Goal: Information Seeking & Learning: Learn about a topic

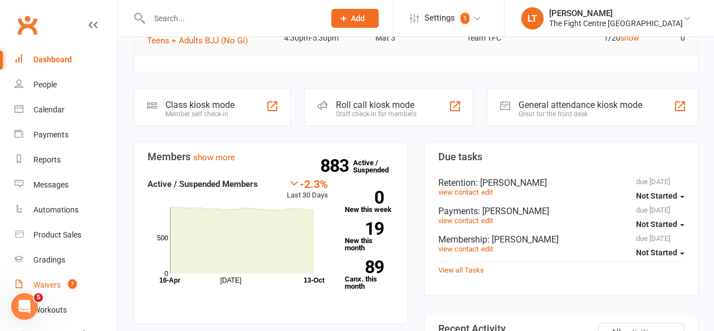
click at [57, 292] on link "Waivers 7" at bounding box center [65, 285] width 103 height 25
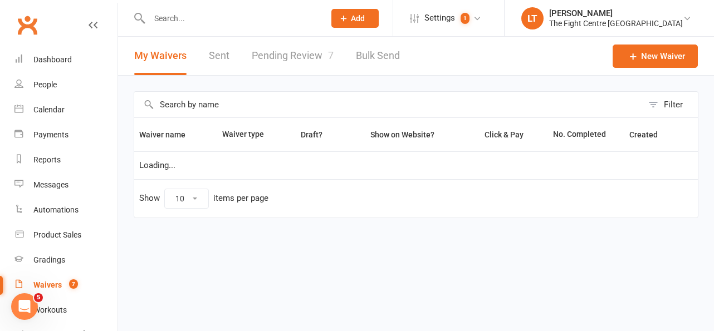
click at [256, 69] on link "Pending Review 7" at bounding box center [293, 56] width 82 height 38
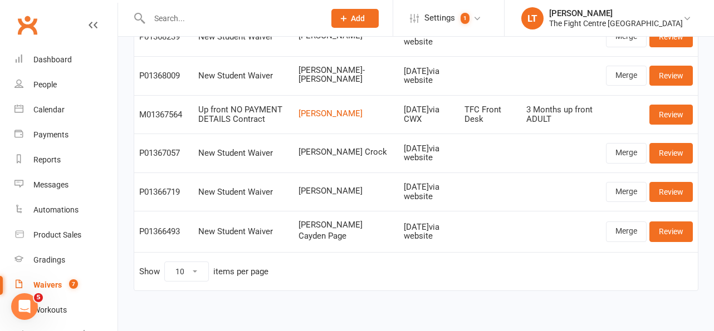
scroll to position [180, 0]
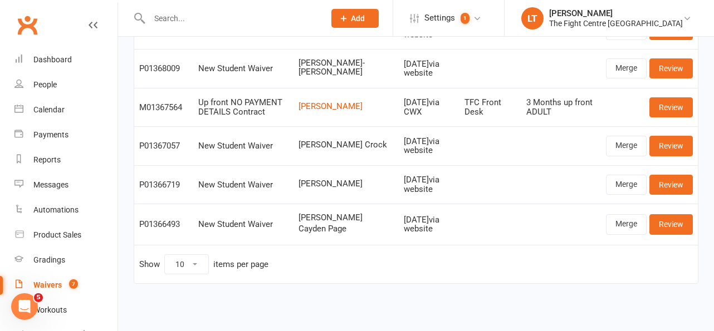
click at [459, 178] on td at bounding box center [490, 184] width 62 height 38
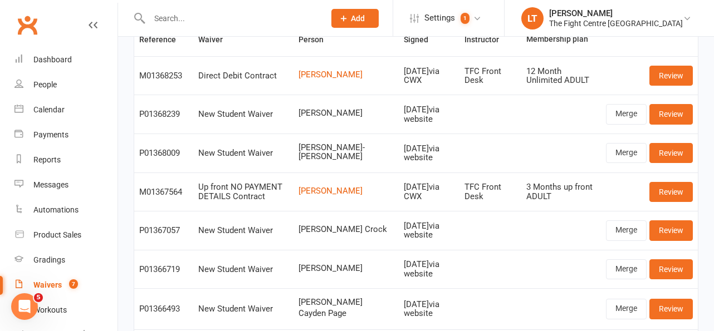
scroll to position [0, 0]
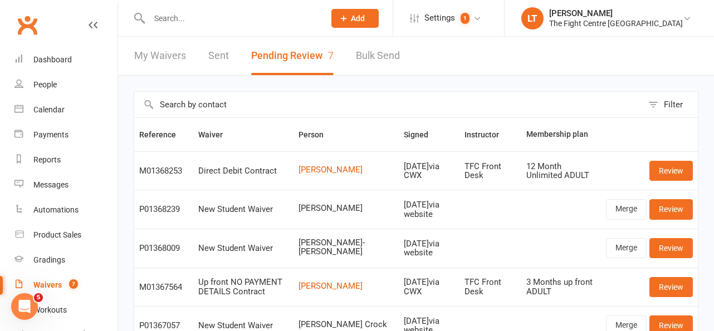
click at [399, 187] on td "Oct 13, 2025 via CWX" at bounding box center [429, 170] width 60 height 38
click at [51, 60] on div "Dashboard" at bounding box center [52, 59] width 38 height 9
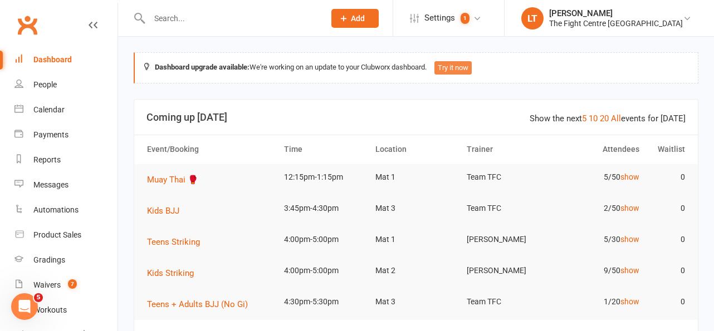
click at [467, 70] on button "Try it now" at bounding box center [452, 67] width 37 height 13
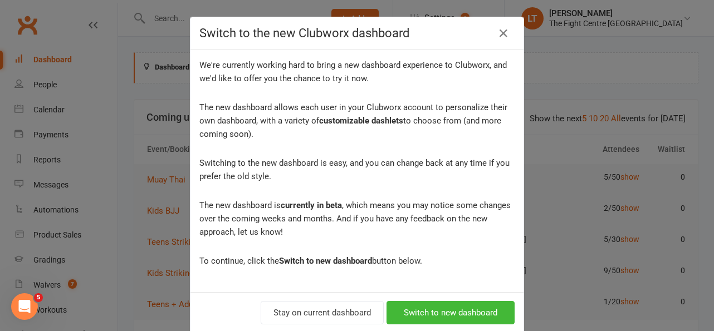
scroll to position [19, 0]
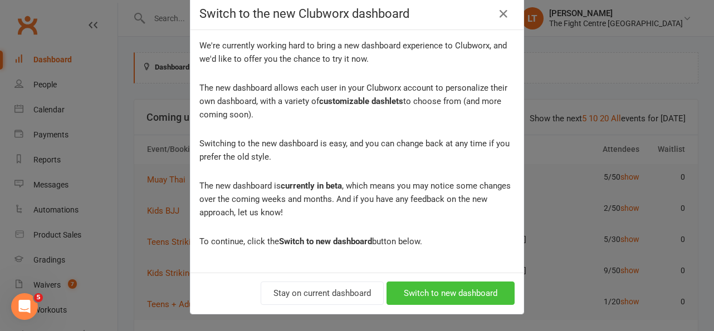
click at [435, 287] on button "Switch to new dashboard" at bounding box center [450, 293] width 128 height 23
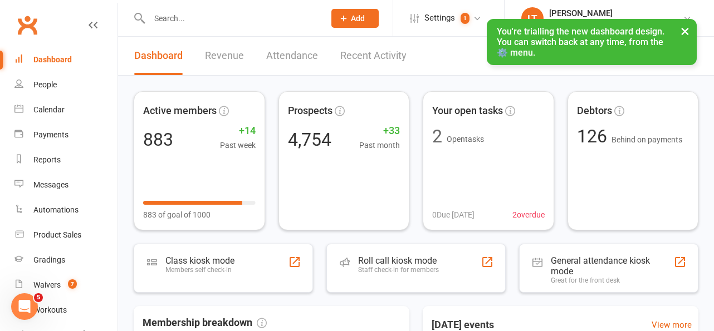
click at [685, 30] on button "×" at bounding box center [685, 31] width 20 height 24
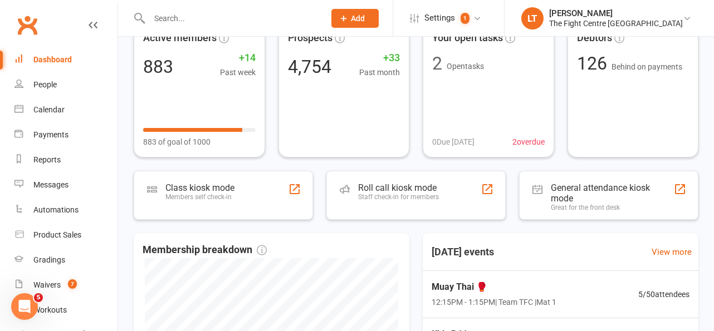
scroll to position [51, 0]
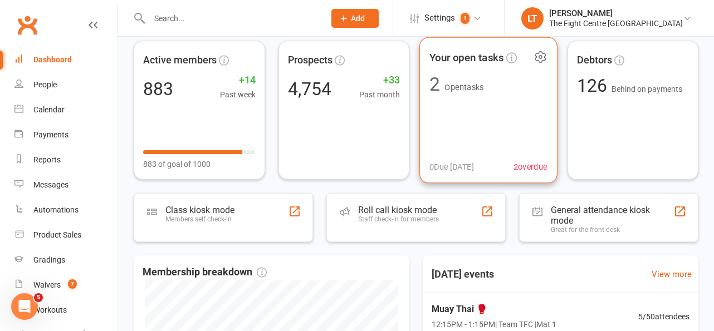
click at [527, 165] on span "2 overdue" at bounding box center [530, 166] width 34 height 13
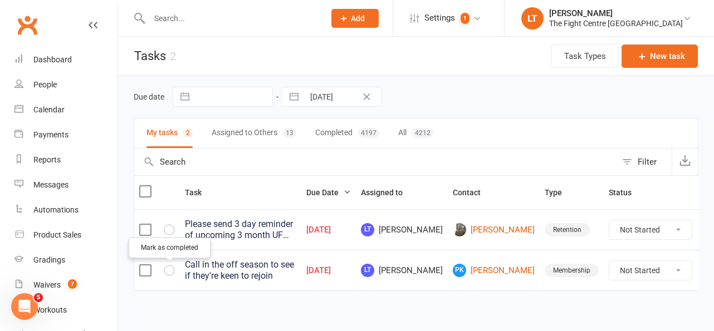
click at [0, 0] on icon "button" at bounding box center [0, 0] width 0 height 0
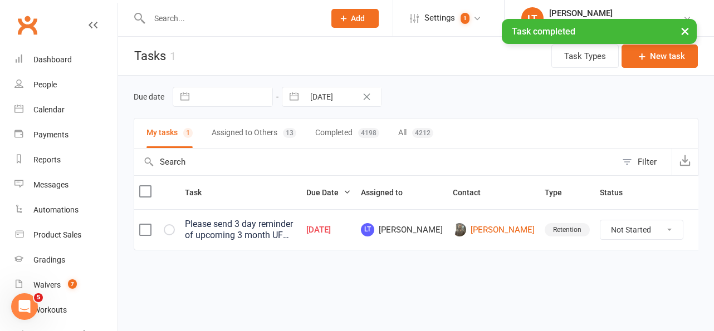
click at [686, 32] on button "×" at bounding box center [685, 31] width 20 height 24
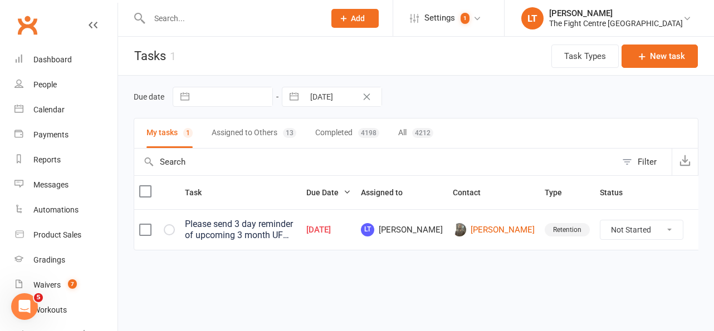
click at [694, 229] on icon at bounding box center [699, 229] width 11 height 11
click at [617, 293] on link "Delete" at bounding box center [637, 296] width 110 height 22
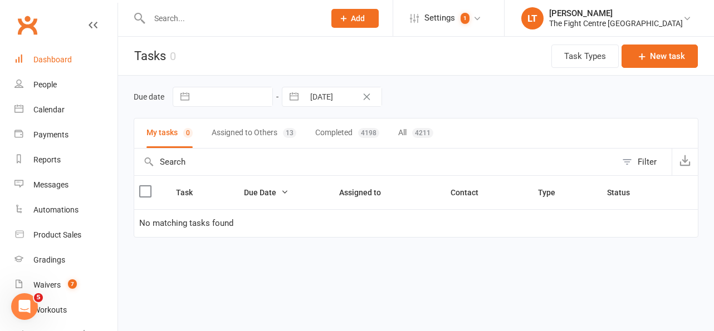
click at [52, 54] on link "Dashboard" at bounding box center [65, 59] width 103 height 25
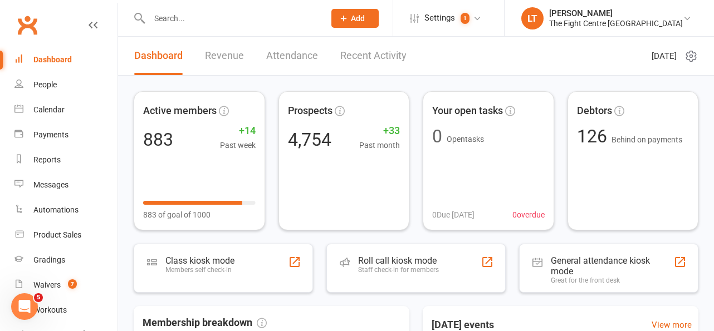
click at [214, 65] on link "Revenue" at bounding box center [224, 56] width 39 height 38
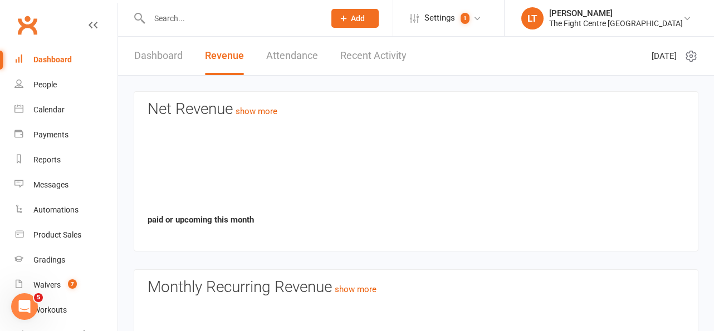
click at [277, 50] on link "Attendance" at bounding box center [292, 56] width 52 height 38
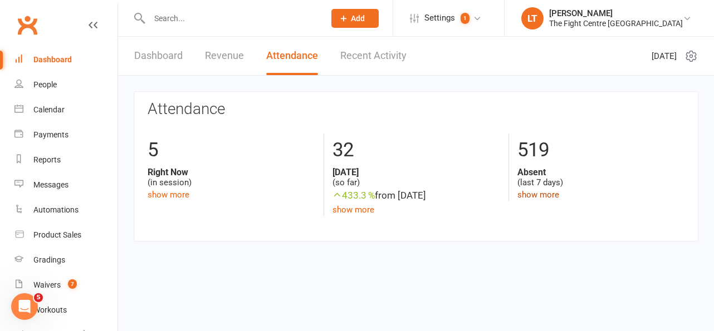
click at [537, 198] on link "show more" at bounding box center [538, 195] width 42 height 10
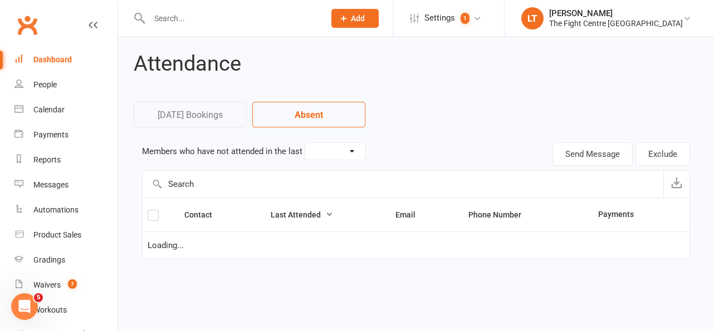
select select "7"
click at [337, 150] on select "30 Days 15 Days 7 Days" at bounding box center [335, 151] width 60 height 17
click at [189, 110] on link "Today's Bookings" at bounding box center [190, 115] width 113 height 26
click at [199, 121] on html "Prospect Member Non-attending contact Class / event Appointment Grading event T…" at bounding box center [357, 145] width 714 height 291
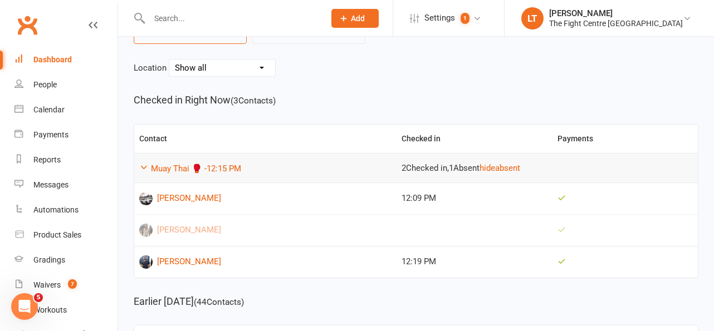
scroll to position [419, 0]
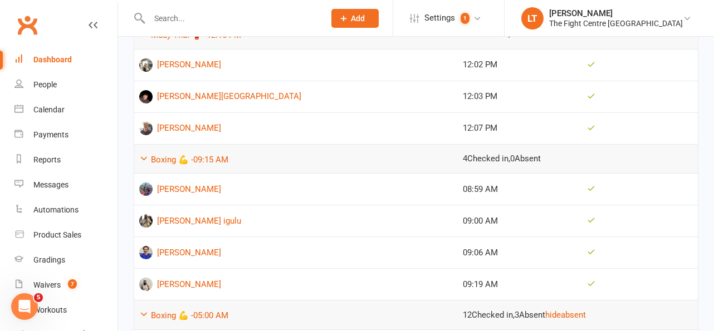
click at [58, 52] on link "Dashboard" at bounding box center [65, 59] width 103 height 25
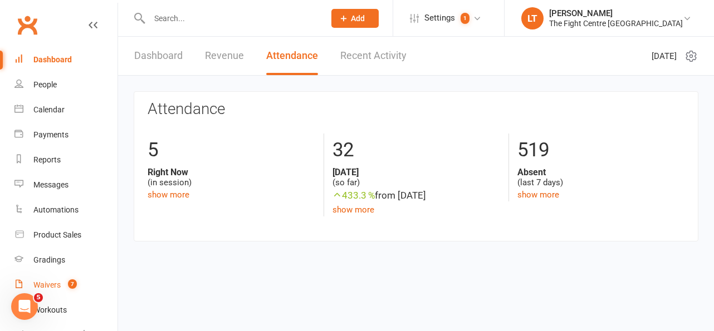
click at [48, 283] on div "Waivers" at bounding box center [46, 285] width 27 height 9
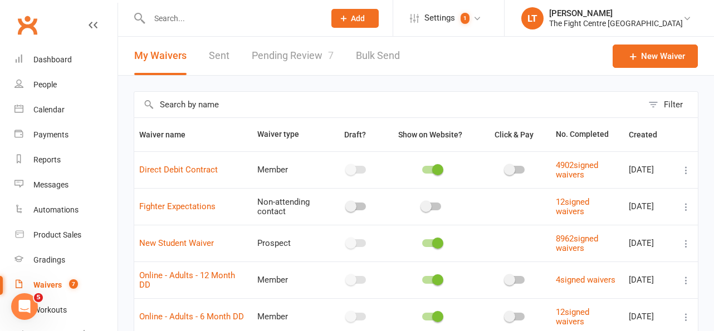
click at [298, 56] on link "Pending Review 7" at bounding box center [293, 56] width 82 height 38
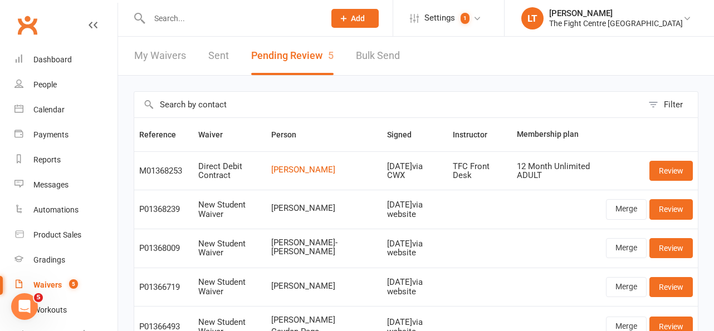
click at [227, 24] on input "text" at bounding box center [231, 19] width 171 height 16
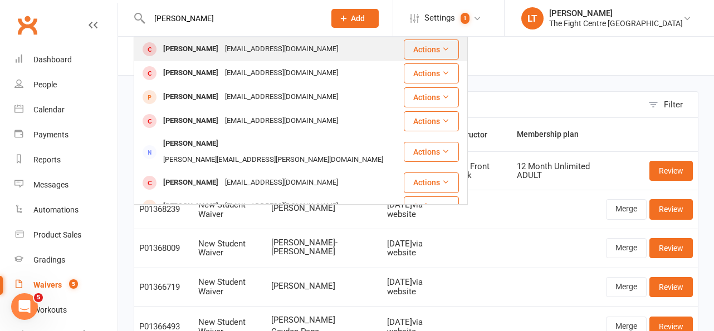
type input "ryan wa"
click at [236, 46] on div "ryanwang1411@gmail.com" at bounding box center [282, 49] width 120 height 16
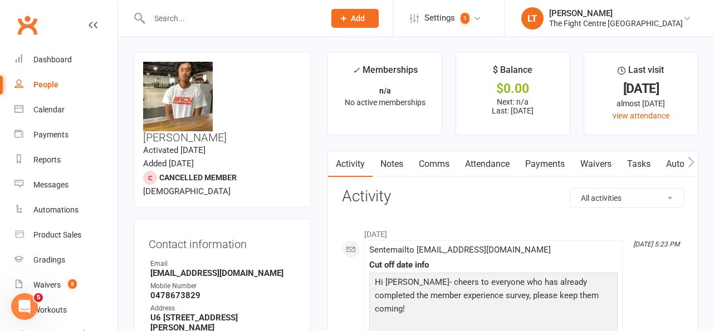
click at [274, 234] on h3 "Contact information" at bounding box center [222, 242] width 147 height 17
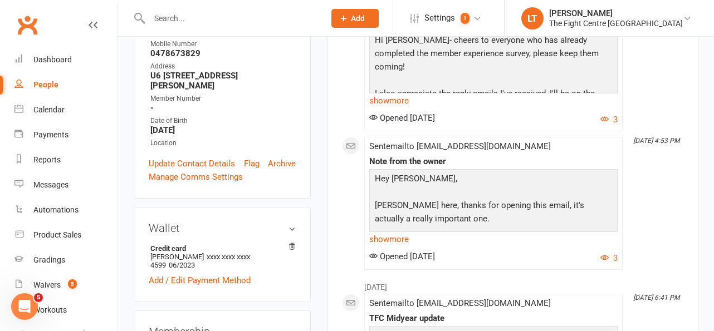
scroll to position [334, 0]
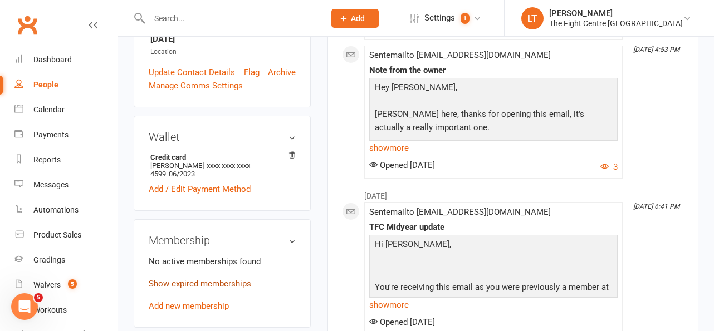
click at [197, 279] on link "Show expired memberships" at bounding box center [200, 284] width 102 height 10
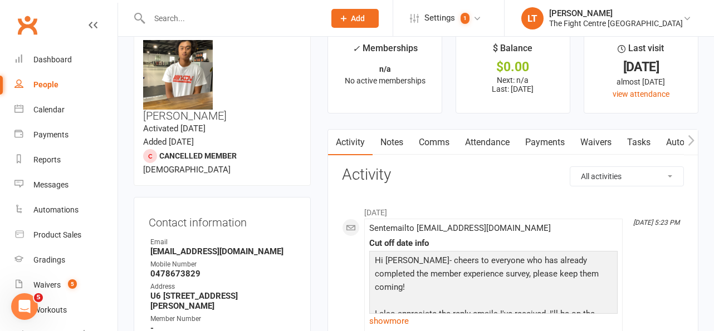
scroll to position [0, 0]
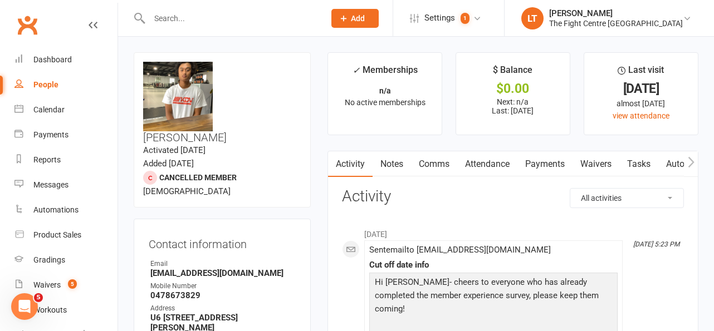
click at [210, 12] on input "text" at bounding box center [231, 19] width 171 height 16
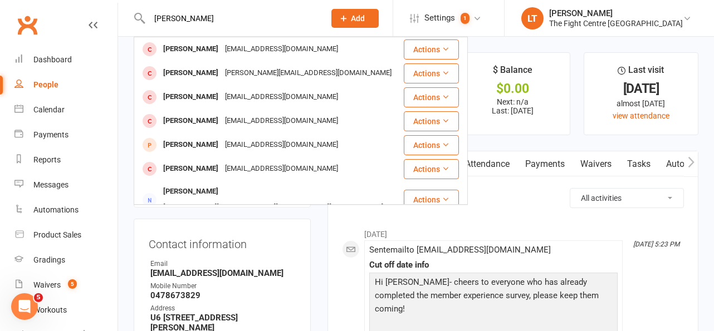
type input "ryan wang"
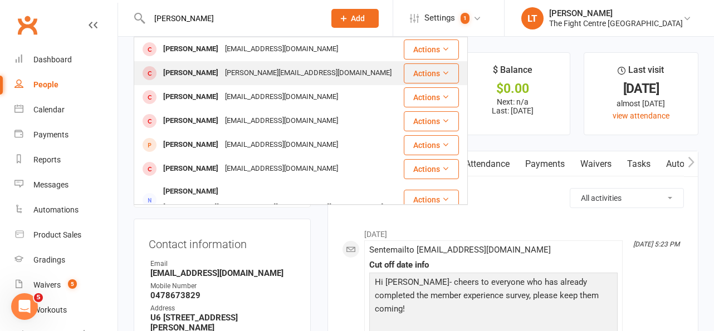
click at [195, 76] on div "Bryan Wang" at bounding box center [191, 73] width 62 height 16
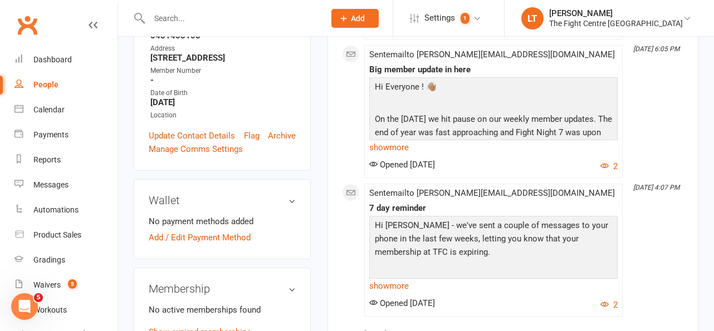
scroll to position [271, 0]
click at [190, 327] on link "Show expired memberships" at bounding box center [200, 332] width 102 height 10
click at [289, 17] on input "text" at bounding box center [231, 19] width 171 height 16
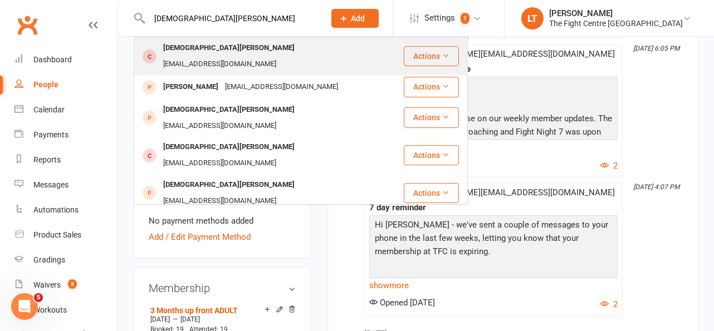
type input "christian uy"
click at [237, 39] on div "Christian Uy Bro.uy03@yahoo.com" at bounding box center [269, 56] width 268 height 37
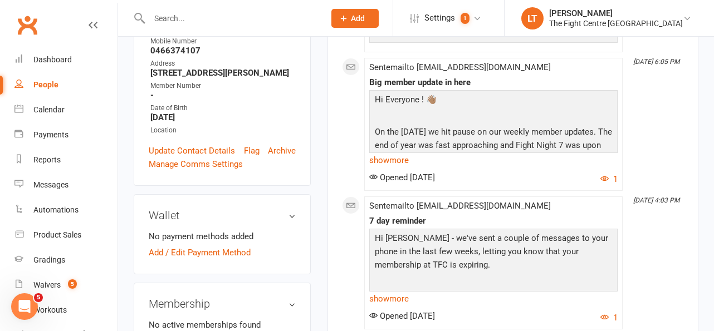
scroll to position [264, 0]
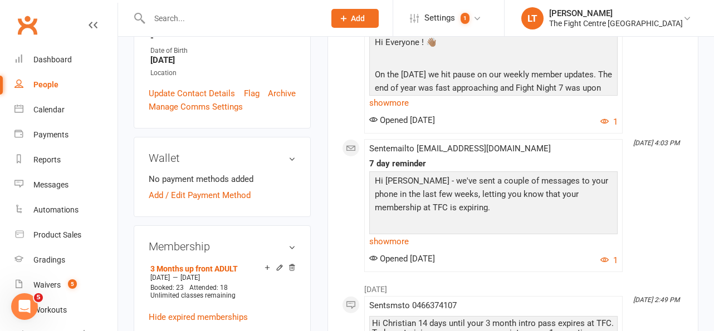
scroll to position [314, 0]
click at [392, 238] on link "show more" at bounding box center [493, 242] width 248 height 16
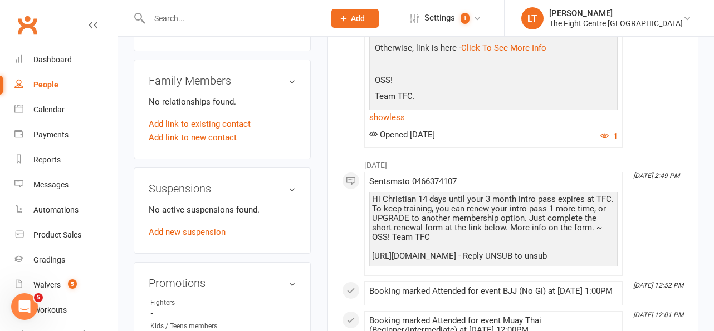
scroll to position [670, 0]
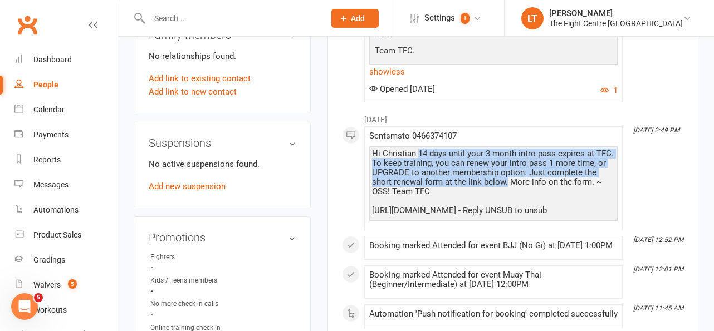
drag, startPoint x: 417, startPoint y: 153, endPoint x: 505, endPoint y: 185, distance: 93.5
click at [505, 185] on div "Hi Christian 14 days until your 3 month intro pass expires at TFC. To keep trai…" at bounding box center [493, 182] width 243 height 66
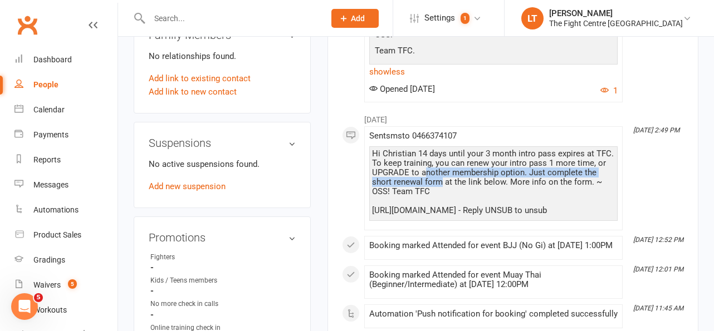
drag, startPoint x: 425, startPoint y: 171, endPoint x: 441, endPoint y: 183, distance: 19.5
click at [441, 183] on div "Hi Christian 14 days until your 3 month intro pass expires at TFC. To keep trai…" at bounding box center [493, 182] width 243 height 66
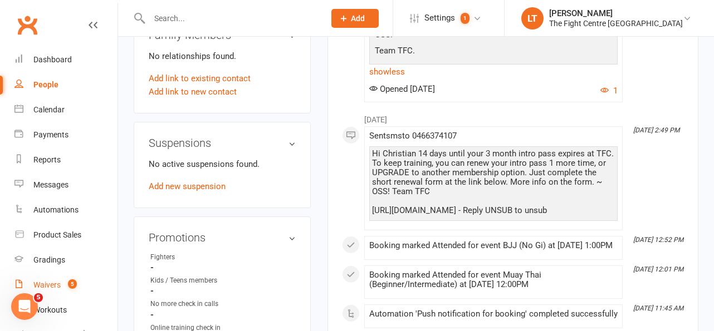
click at [68, 276] on link "Waivers 5" at bounding box center [65, 285] width 103 height 25
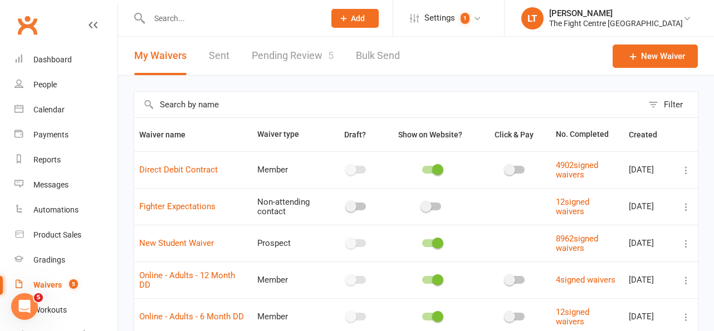
click at [301, 51] on link "Pending Review 5" at bounding box center [293, 56] width 82 height 38
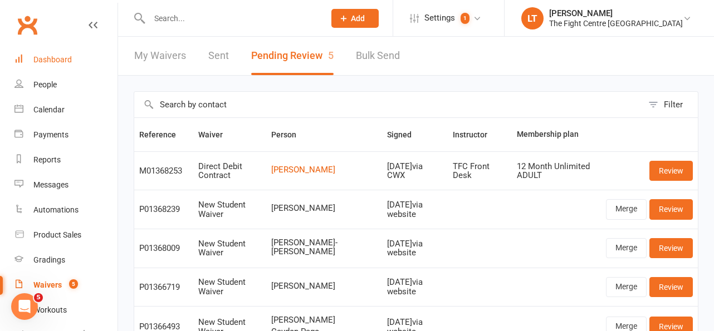
click at [61, 51] on link "Dashboard" at bounding box center [65, 59] width 103 height 25
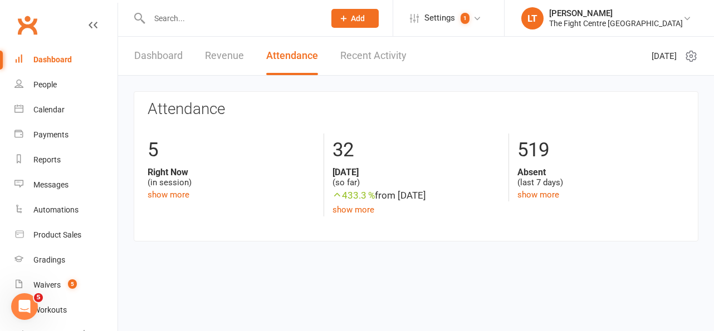
click at [376, 51] on link "Recent Activity" at bounding box center [373, 56] width 66 height 38
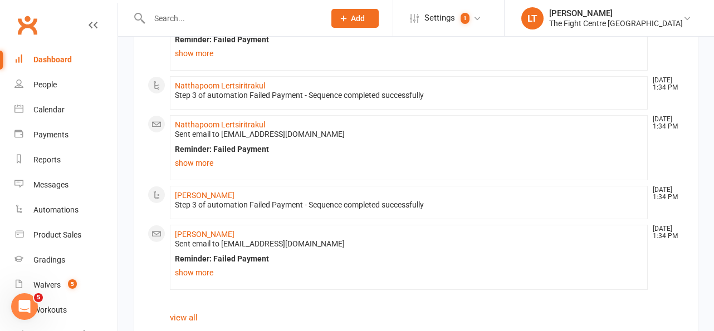
scroll to position [969, 0]
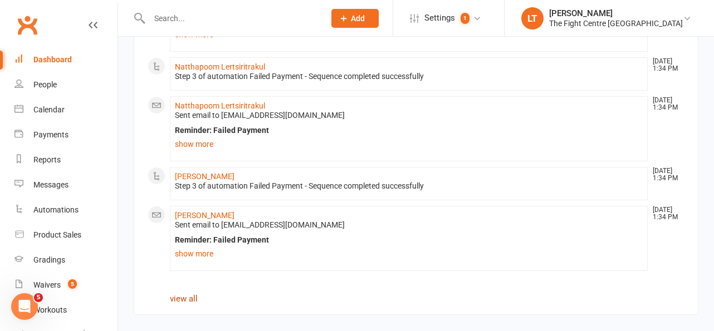
click at [178, 300] on link "view all" at bounding box center [184, 299] width 28 height 10
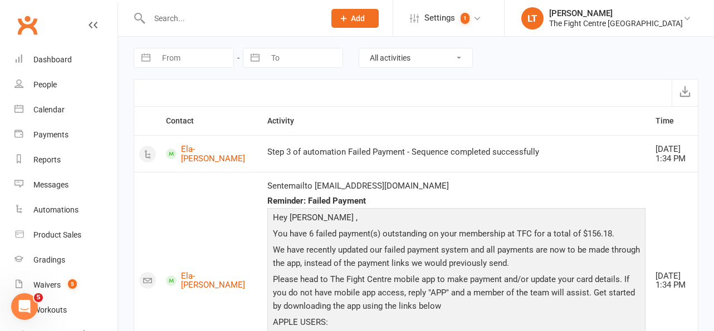
click at [322, 112] on th "Activity" at bounding box center [456, 121] width 389 height 28
click at [57, 60] on div "Dashboard" at bounding box center [52, 59] width 38 height 9
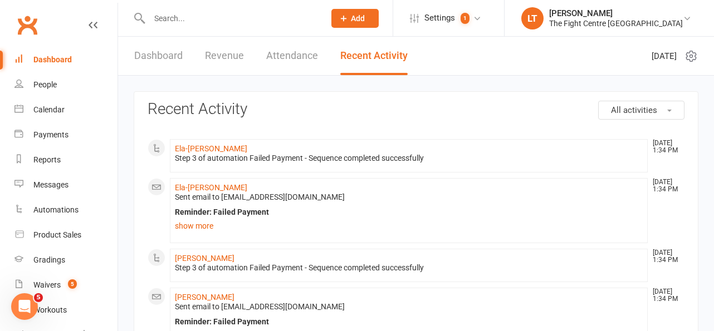
click at [166, 60] on link "Dashboard" at bounding box center [158, 56] width 48 height 38
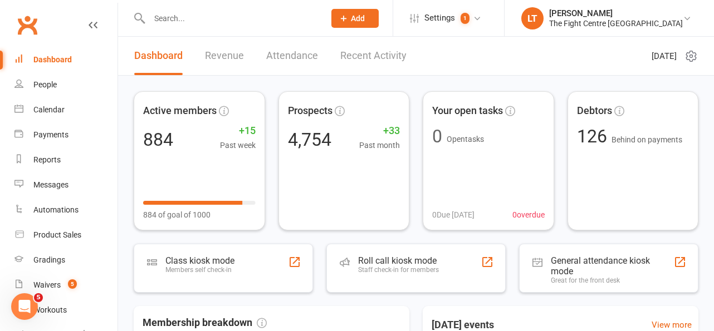
click at [192, 17] on input "text" at bounding box center [231, 19] width 171 height 16
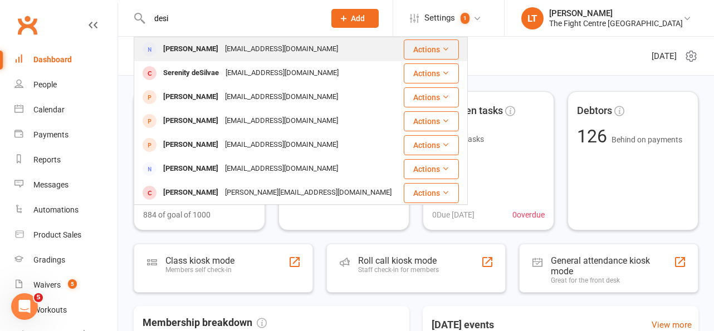
type input "desi"
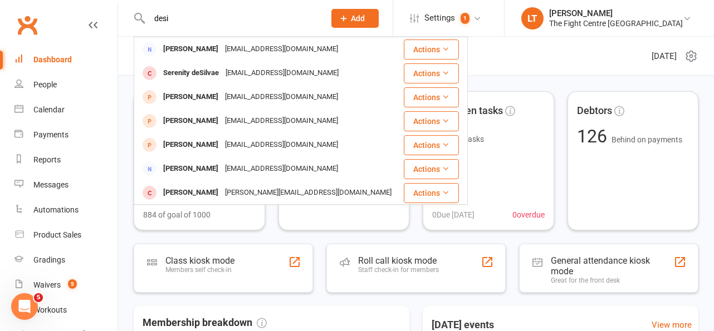
click at [239, 47] on div "Desireeguttenbeil@gmail.com" at bounding box center [282, 49] width 120 height 16
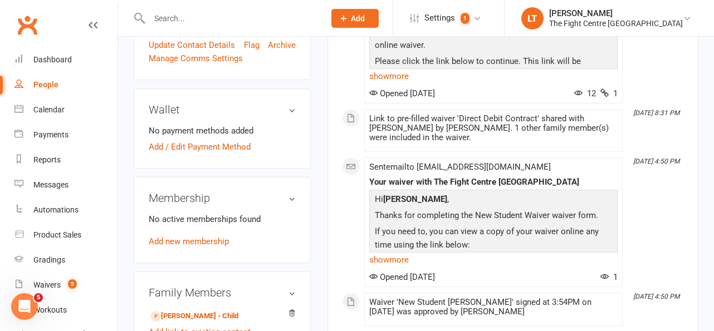
scroll to position [373, 0]
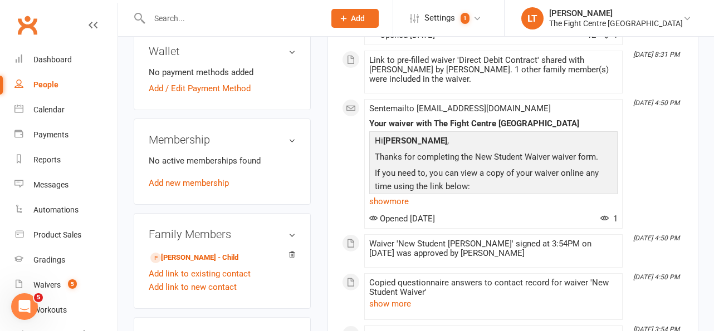
click at [251, 13] on input "text" at bounding box center [231, 19] width 171 height 16
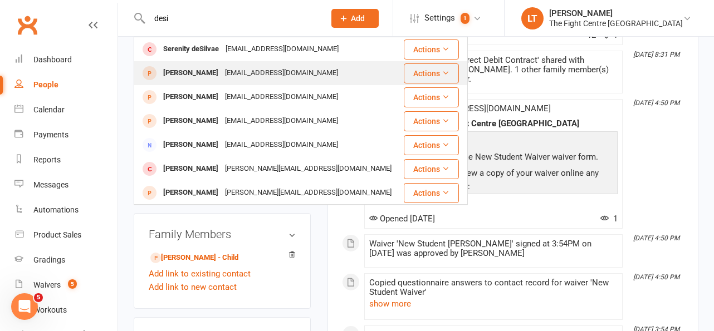
scroll to position [25, 0]
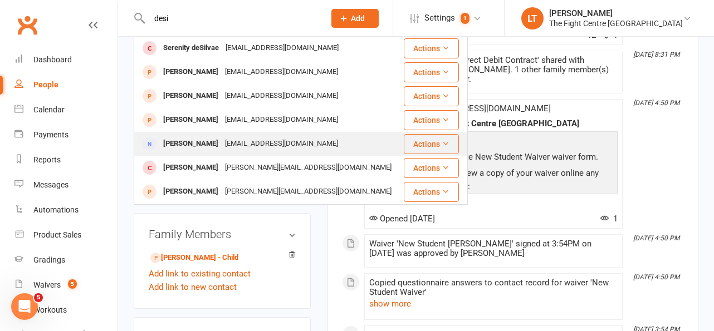
type input "desi"
click at [262, 141] on div "deisraymorrison@gmail.com" at bounding box center [282, 144] width 120 height 16
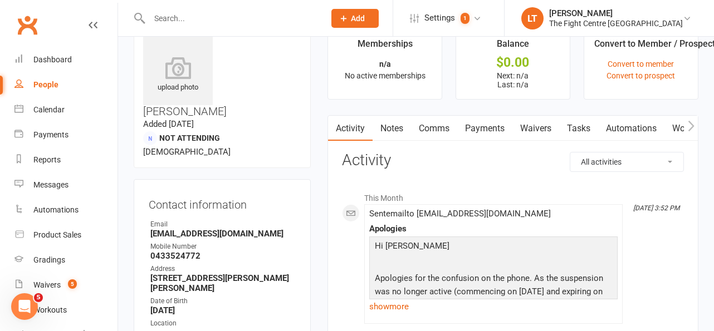
scroll to position [402, 0]
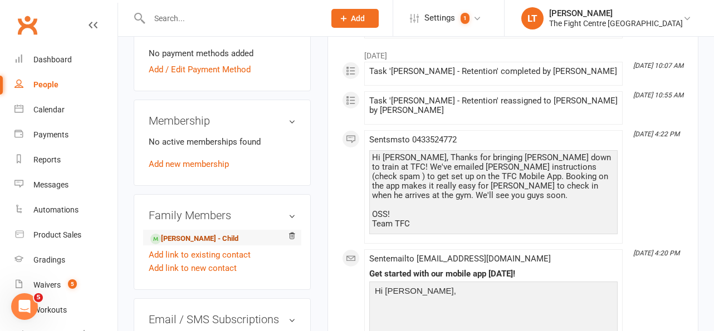
click at [203, 233] on link "Shaun Morrison - Child" at bounding box center [194, 239] width 88 height 12
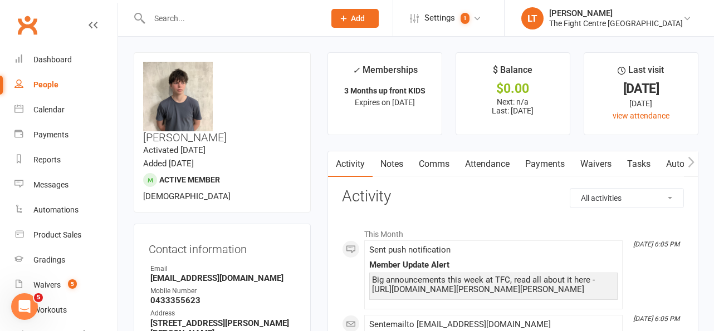
click at [264, 143] on div "upload photo change photo Shaun Morrison Activated 9 July, 2025 Added 4 July, 2…" at bounding box center [222, 132] width 177 height 160
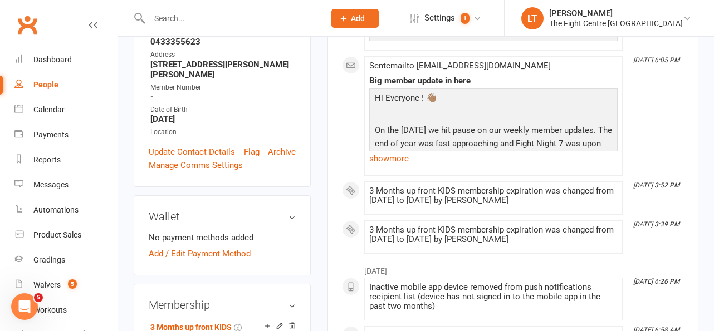
scroll to position [336, 0]
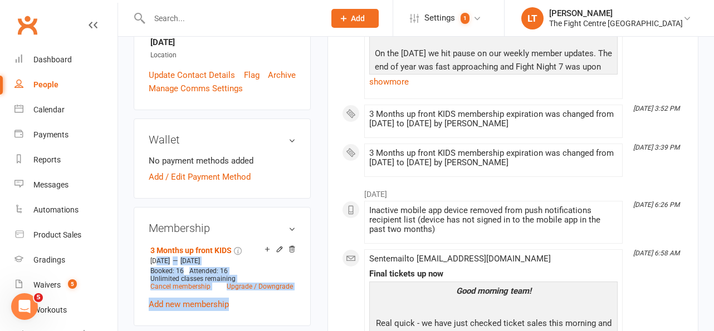
drag, startPoint x: 157, startPoint y: 190, endPoint x: 243, endPoint y: 239, distance: 98.8
click at [243, 243] on div "3 Months up front KIDS Jul 9 2025 — Dec 17 2025 Booked: 16 Attended: 16 Unlimit…" at bounding box center [222, 277] width 147 height 68
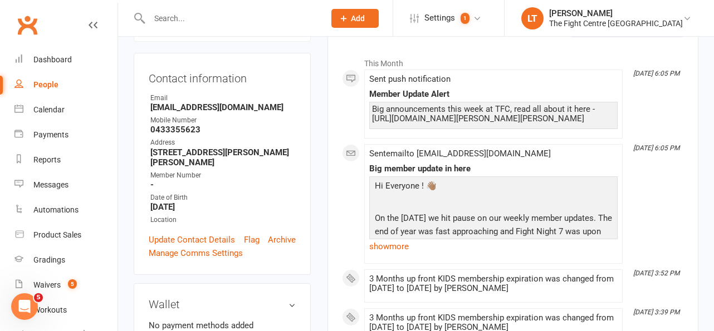
scroll to position [0, 0]
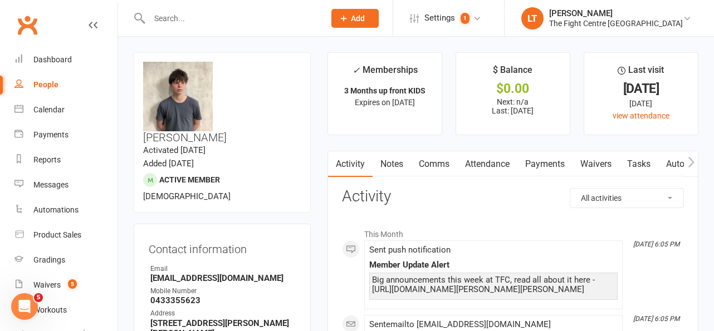
click at [393, 164] on link "Notes" at bounding box center [391, 164] width 38 height 26
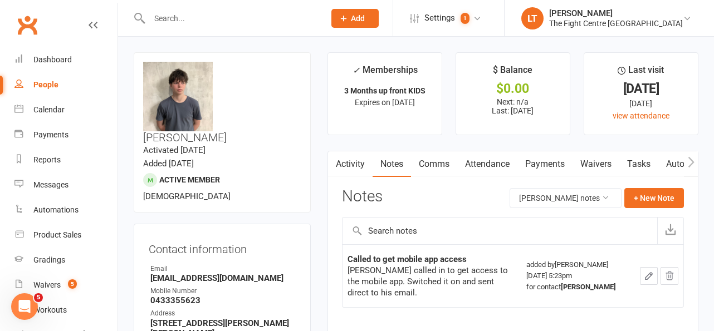
click at [469, 132] on li "$ Balance $0.00 Next: n/a Last: 11 Jul 2025" at bounding box center [512, 93] width 115 height 83
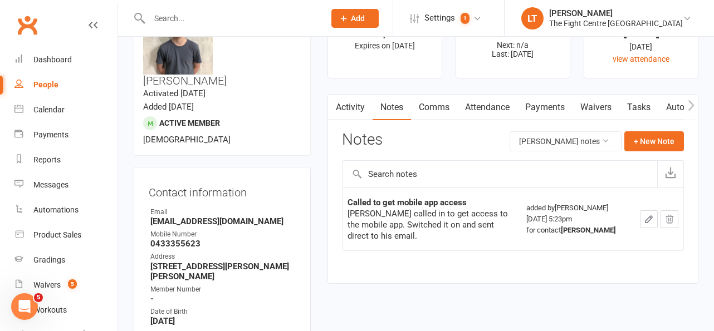
scroll to position [54, 0]
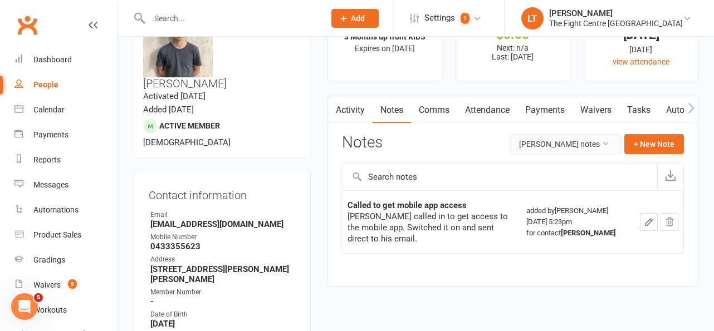
click at [586, 142] on button "Shaun Morrison's notes" at bounding box center [565, 144] width 112 height 20
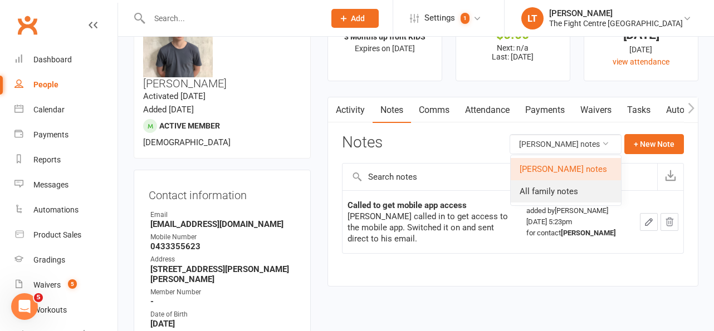
click at [536, 187] on link "All family notes" at bounding box center [566, 191] width 110 height 22
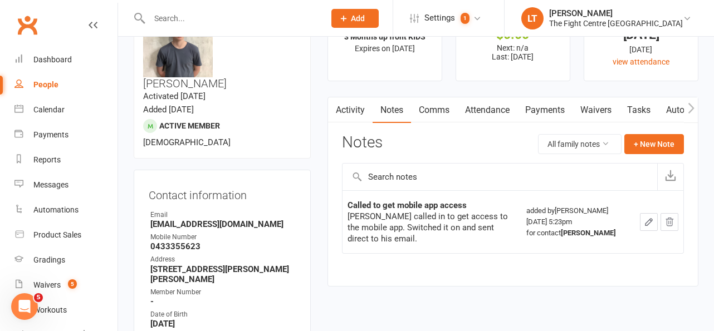
click at [432, 229] on div "Shaun called in to get access to the mobile app. Switched it on and sent direct…" at bounding box center [431, 227] width 169 height 33
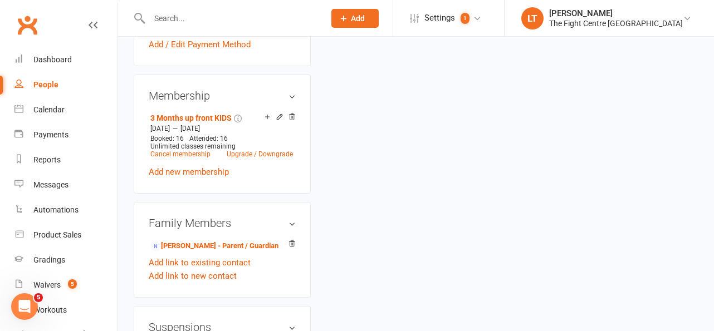
scroll to position [475, 0]
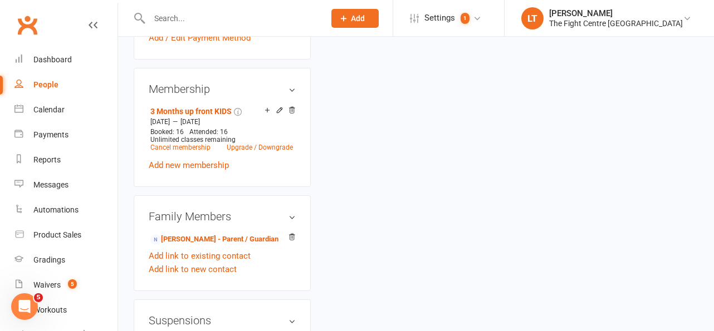
drag, startPoint x: 174, startPoint y: 277, endPoint x: 254, endPoint y: 296, distance: 81.8
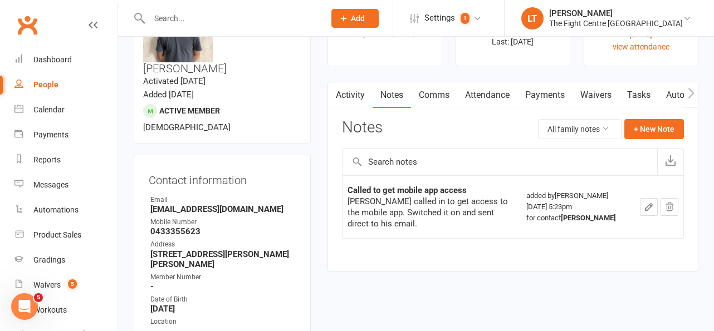
scroll to position [66, 0]
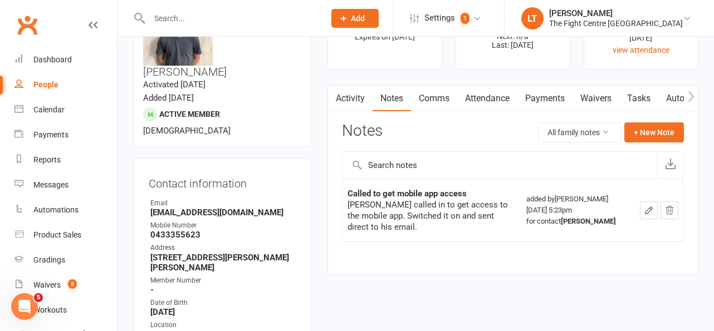
click at [347, 94] on link "Activity" at bounding box center [350, 99] width 45 height 26
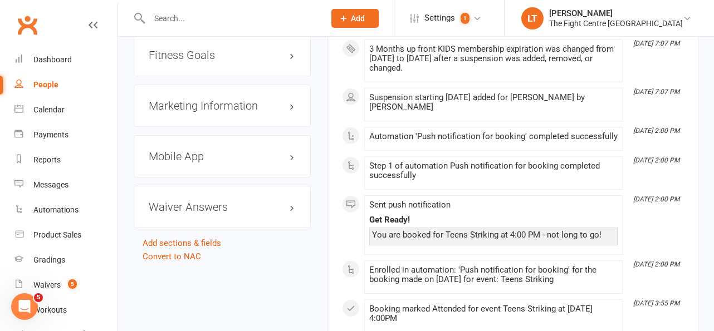
scroll to position [1359, 0]
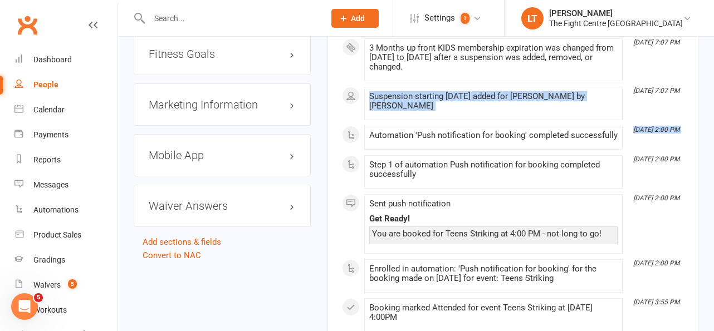
drag, startPoint x: 426, startPoint y: 86, endPoint x: 522, endPoint y: 121, distance: 102.0
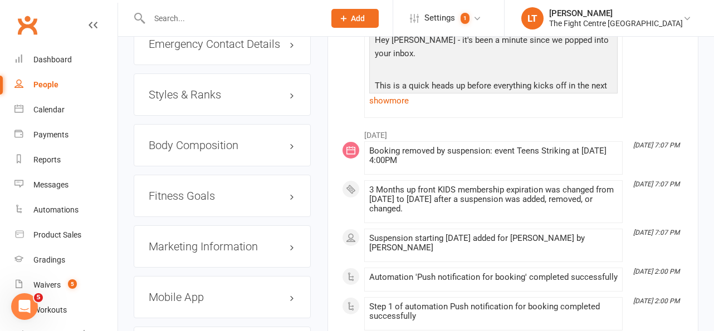
scroll to position [1219, 0]
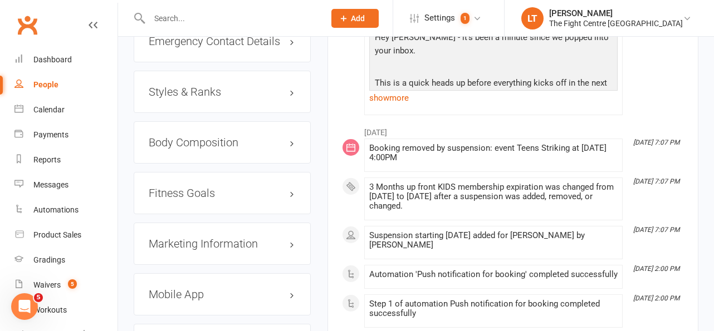
click at [443, 237] on div "Suspension starting 13 Aug 2025 added for Shaun Morrison by Shenayd Williams" at bounding box center [493, 240] width 248 height 19
drag, startPoint x: 445, startPoint y: 250, endPoint x: 342, endPoint y: 217, distance: 108.1
click at [411, 179] on li "Aug 13, 7:07 PM 3 Months up front KIDS membership expiration was changed from 0…" at bounding box center [493, 199] width 258 height 43
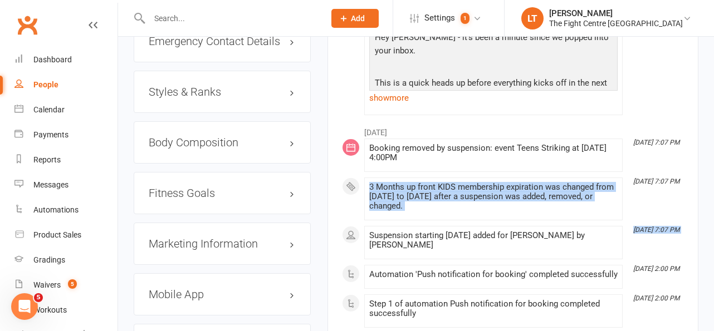
drag, startPoint x: 470, startPoint y: 224, endPoint x: 333, endPoint y: 179, distance: 144.0
click at [488, 183] on div "3 Months up front KIDS membership expiration was changed from 07 Oct 2025 to 05…" at bounding box center [493, 197] width 248 height 28
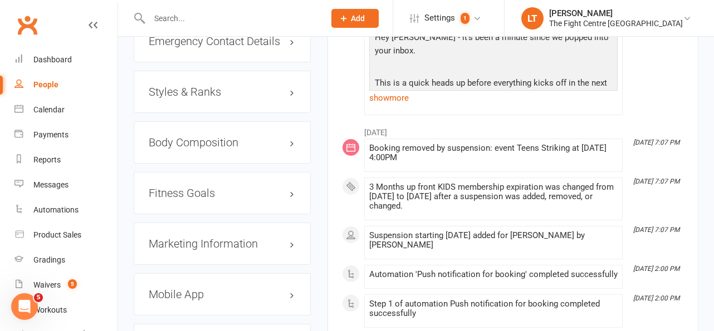
drag, startPoint x: 477, startPoint y: 209, endPoint x: 369, endPoint y: 148, distance: 124.2
click at [399, 150] on div "Booking removed by suspension: event Teens Striking at 13 Aug 2025 at 4:00PM" at bounding box center [493, 153] width 248 height 19
click at [440, 165] on div "Booking removed by suspension: event Teens Striking at 13 Aug 2025 at 4:00PM" at bounding box center [493, 155] width 248 height 23
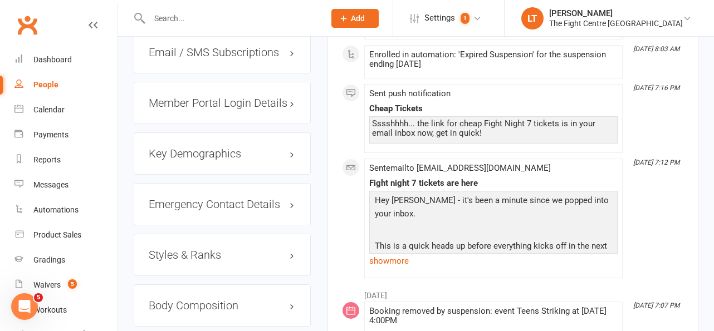
scroll to position [1135, 0]
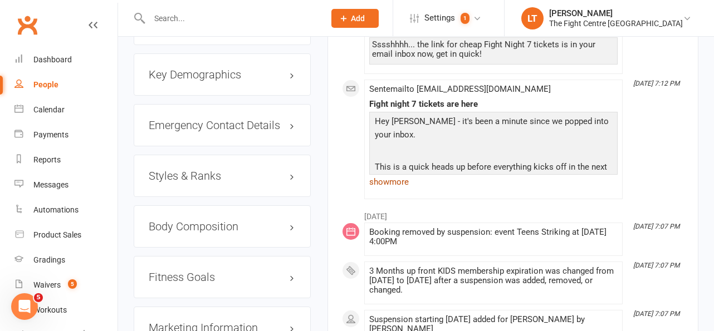
click at [388, 182] on link "show more" at bounding box center [493, 182] width 248 height 16
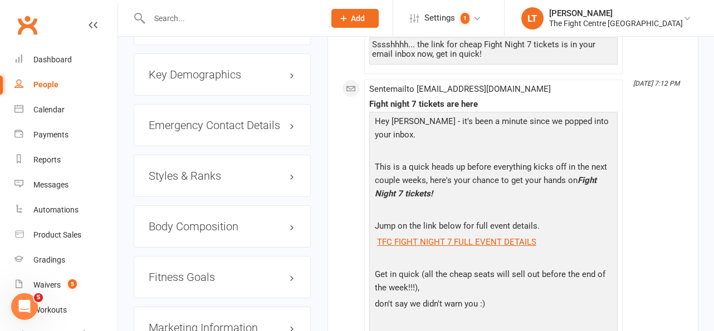
click at [460, 297] on p "don't say we didn't warn you :)" at bounding box center [493, 305] width 243 height 16
click at [422, 175] on span "Fight Night 7 tickets!" at bounding box center [486, 186] width 222 height 23
click at [462, 160] on p "This is a quick heads up before everything kicks off in the next couple weeks, …" at bounding box center [493, 181] width 243 height 43
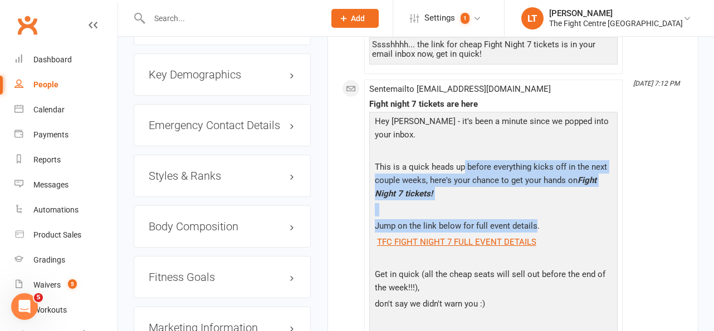
drag, startPoint x: 462, startPoint y: 153, endPoint x: 526, endPoint y: 207, distance: 83.8
click at [526, 207] on div "Hey Shaun - it's been a minute since we popped into your inbox. This is a quick…" at bounding box center [493, 246] width 243 height 263
click at [526, 219] on p "Jump on the link below for full event details." at bounding box center [493, 227] width 243 height 16
drag, startPoint x: 557, startPoint y: 213, endPoint x: 377, endPoint y: 120, distance: 203.2
click at [370, 122] on div "Hey Shaun - it's been a minute since we popped into your inbox. This is a quick…" at bounding box center [493, 255] width 248 height 286
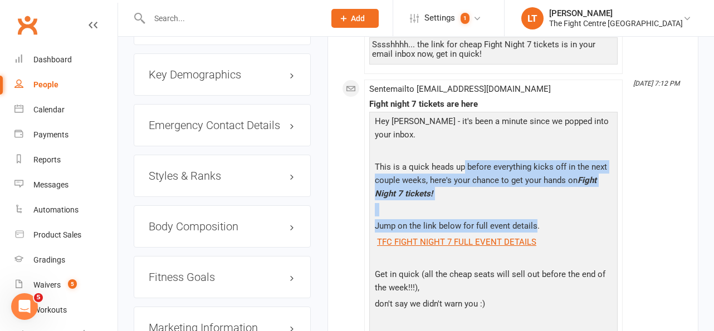
click at [377, 120] on p "Hey Shaun - it's been a minute since we popped into your inbox." at bounding box center [493, 130] width 243 height 30
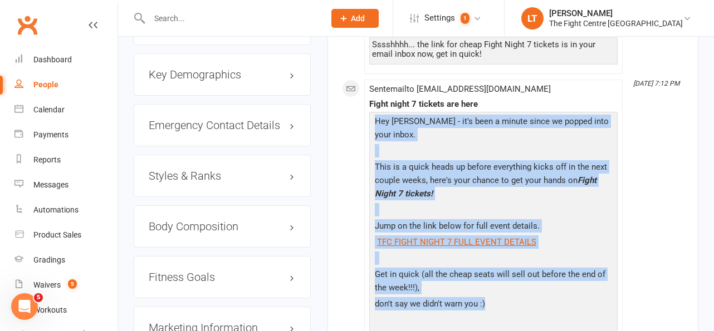
drag, startPoint x: 375, startPoint y: 120, endPoint x: 521, endPoint y: 289, distance: 223.1
click at [521, 289] on div "Hey Shaun - it's been a minute since we popped into your inbox. This is a quick…" at bounding box center [493, 246] width 243 height 263
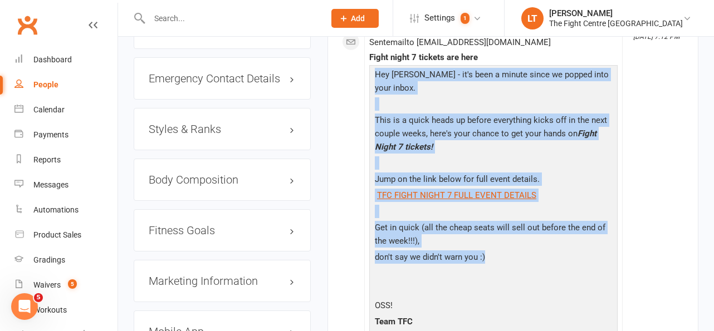
scroll to position [1225, 0]
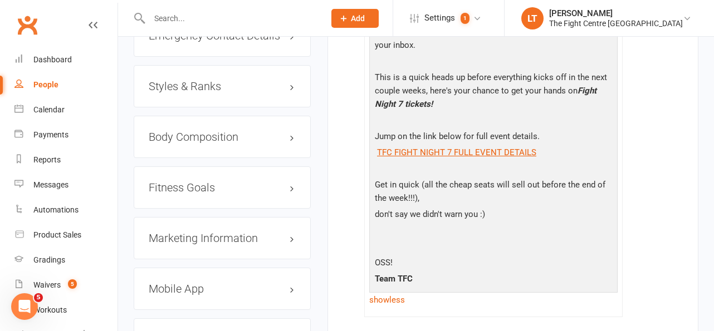
click at [405, 256] on p "OSS!" at bounding box center [493, 264] width 243 height 16
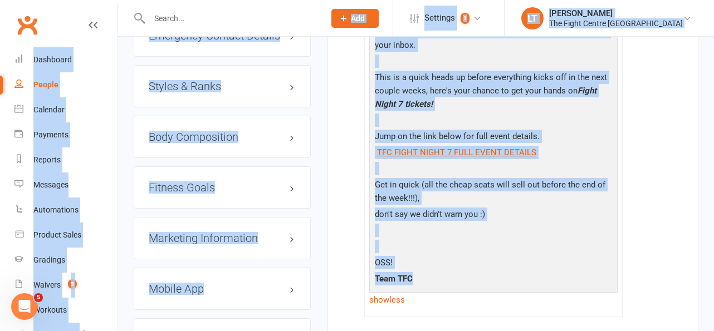
drag, startPoint x: 419, startPoint y: 269, endPoint x: 369, endPoint y: 12, distance: 261.6
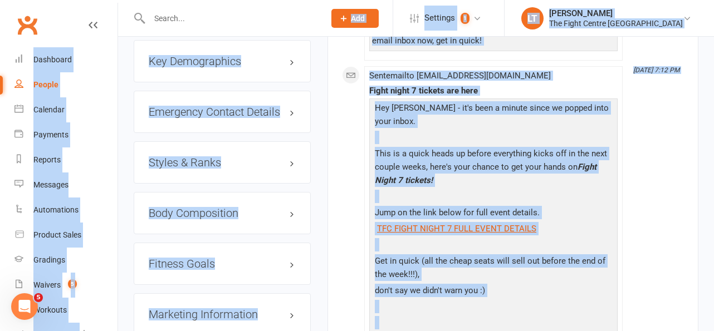
scroll to position [1086, 0]
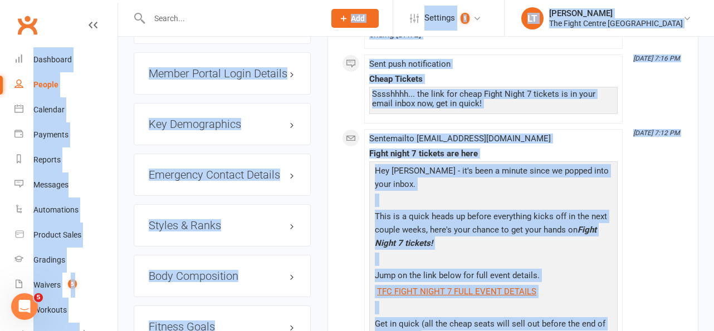
click at [410, 217] on p "This is a quick heads up before everything kicks off in the next couple weeks, …" at bounding box center [493, 231] width 243 height 43
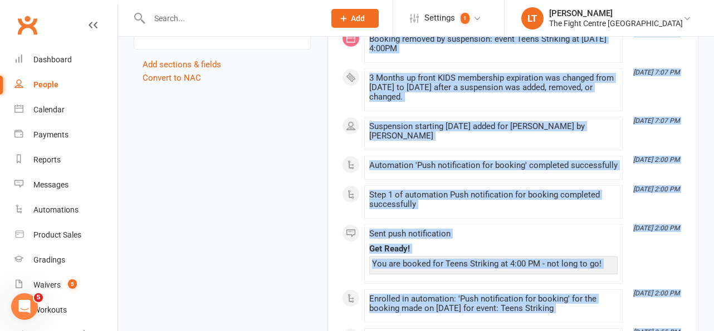
scroll to position [1587, 0]
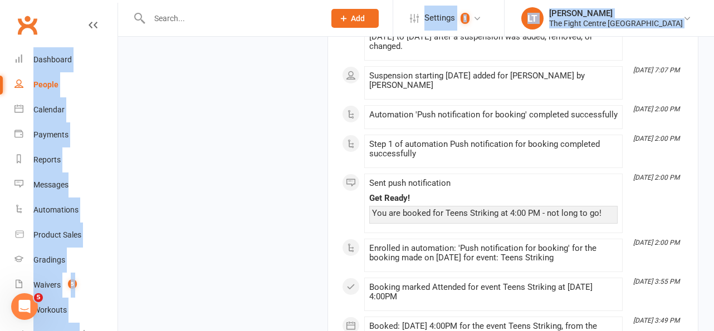
drag, startPoint x: 377, startPoint y: 171, endPoint x: 419, endPoint y: 11, distance: 165.7
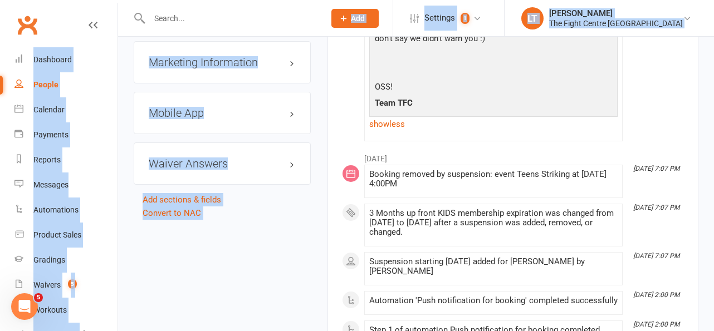
scroll to position [1290, 0]
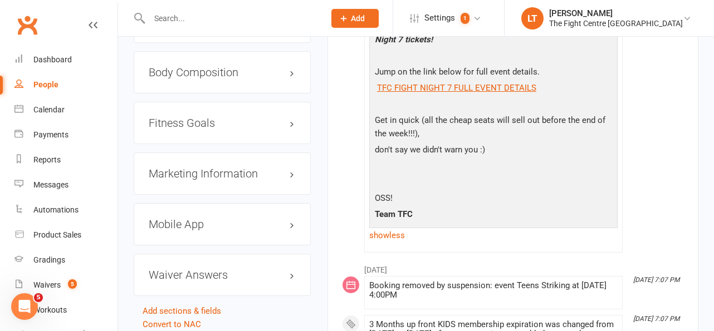
click at [415, 208] on p "Team TFC" at bounding box center [493, 216] width 243 height 16
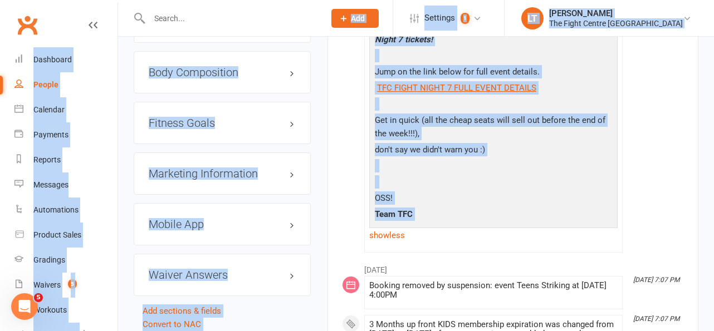
drag, startPoint x: 415, startPoint y: 202, endPoint x: 379, endPoint y: 30, distance: 175.8
click at [425, 117] on p "Get in quick (all the cheap seats will sell out before the end of the week!!!)," at bounding box center [493, 129] width 243 height 30
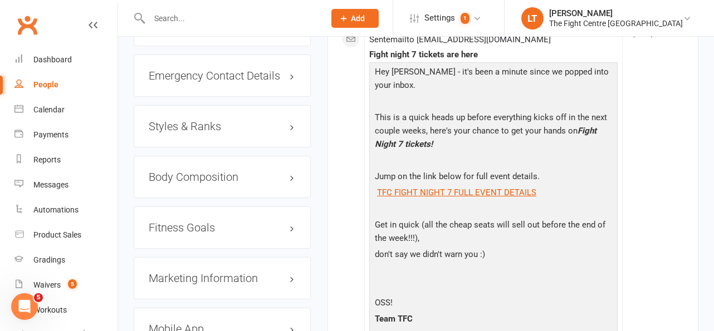
scroll to position [1178, 0]
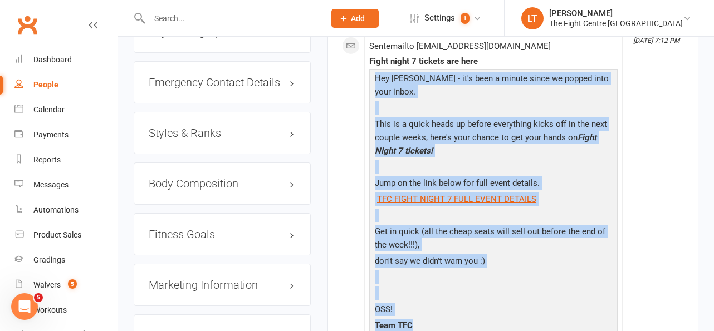
drag, startPoint x: 375, startPoint y: 76, endPoint x: 415, endPoint y: 311, distance: 237.8
click at [415, 311] on div "Hey Shaun - it's been a minute since we popped into your inbox. This is a quick…" at bounding box center [493, 203] width 243 height 263
click at [453, 303] on p "OSS!" at bounding box center [493, 311] width 243 height 16
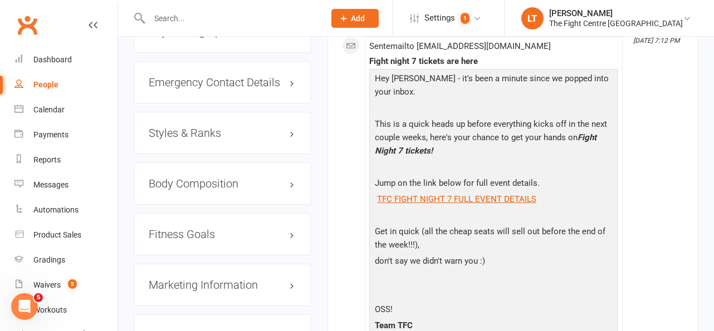
click at [557, 209] on p at bounding box center [493, 217] width 243 height 16
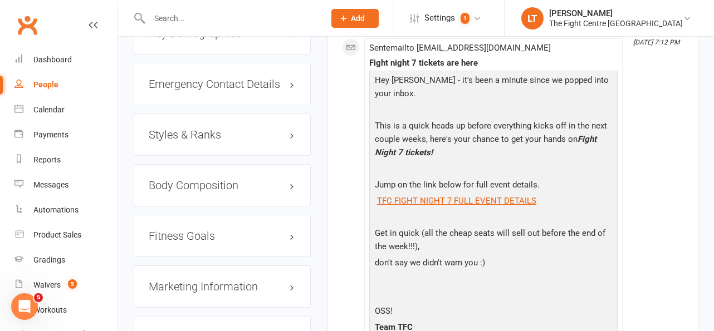
click at [425, 321] on p "Team TFC" at bounding box center [493, 329] width 243 height 16
click at [65, 58] on div "Dashboard" at bounding box center [52, 59] width 38 height 9
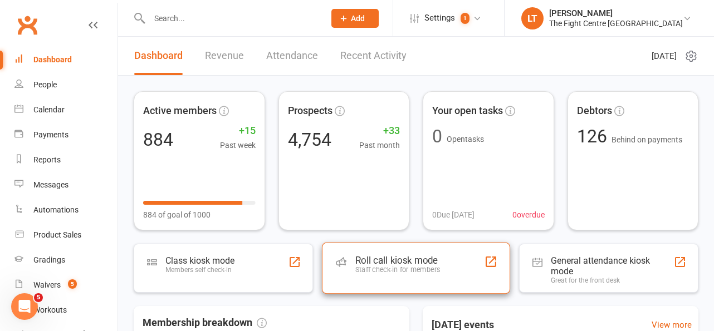
click at [414, 256] on div "Roll call kiosk mode" at bounding box center [397, 260] width 85 height 11
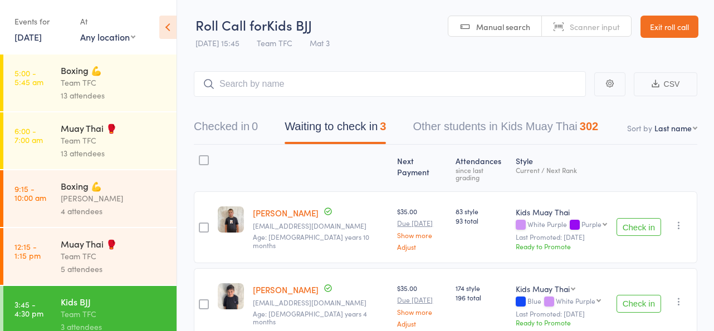
click at [670, 27] on link "Exit roll call" at bounding box center [669, 27] width 58 height 22
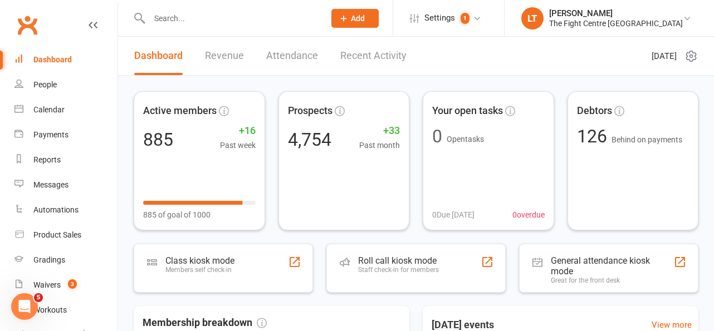
click at [187, 19] on input "text" at bounding box center [231, 19] width 171 height 16
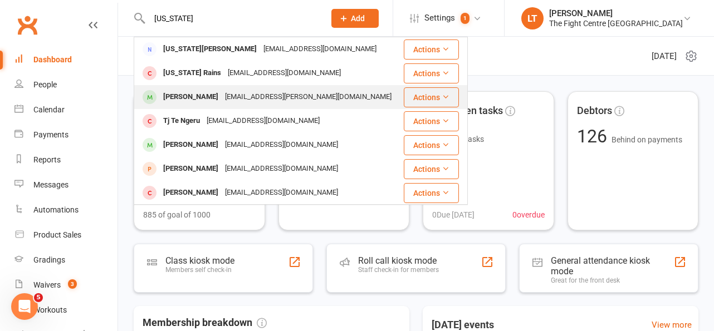
type input "montana"
click at [253, 102] on div "montanna.dowden@griffithuni.edu.au" at bounding box center [308, 97] width 173 height 16
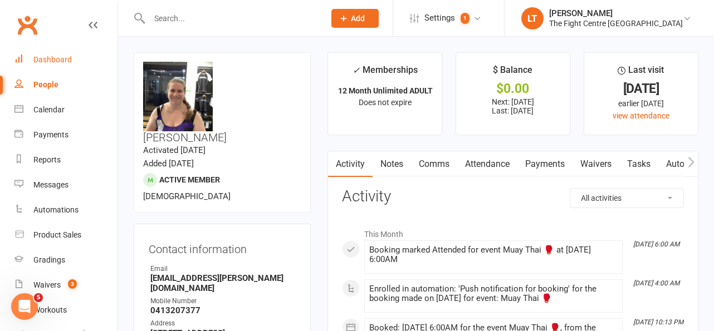
click at [52, 66] on link "Dashboard" at bounding box center [65, 59] width 103 height 25
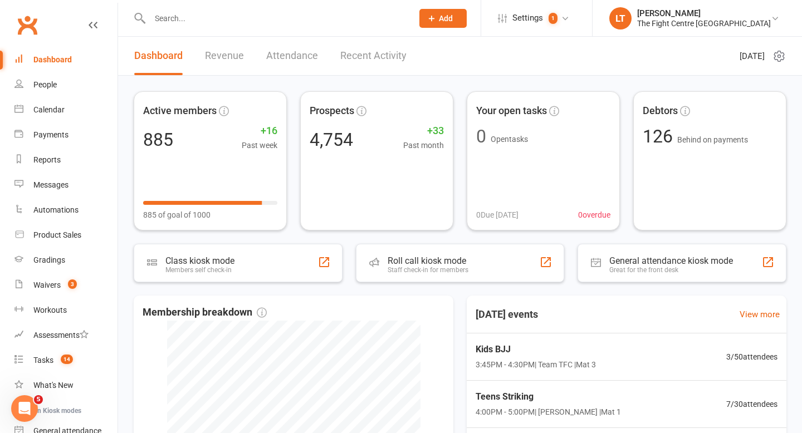
click at [195, 12] on input "text" at bounding box center [275, 19] width 258 height 16
type input "CHASE LEVY"
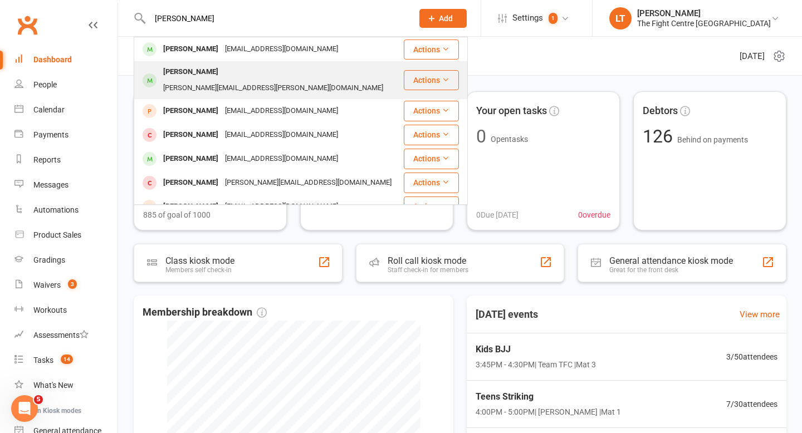
click at [213, 80] on div "Robbie.levey@hotmail.com" at bounding box center [273, 88] width 227 height 16
